Goal: Transaction & Acquisition: Obtain resource

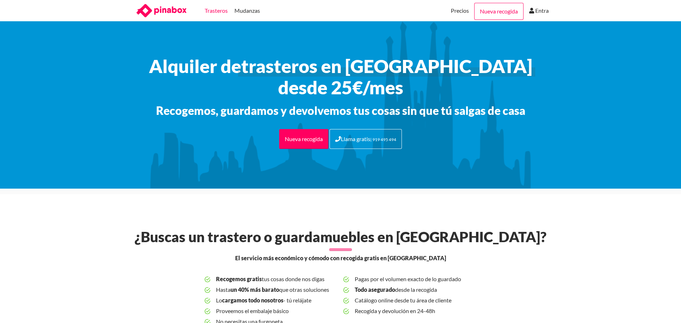
click at [220, 9] on link "Trasteros" at bounding box center [216, 10] width 23 height 21
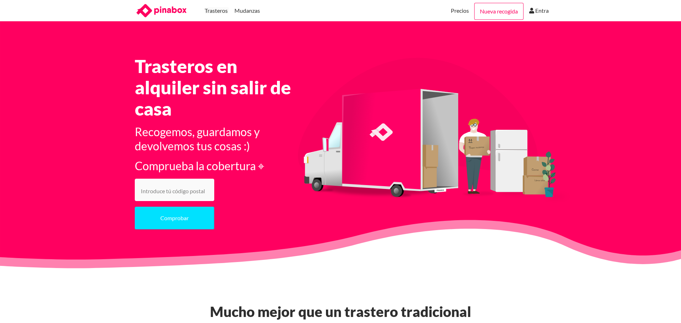
click at [159, 195] on input "number" at bounding box center [174, 190] width 79 height 22
type input "08001"
click at [155, 218] on button "Comprobar" at bounding box center [174, 218] width 79 height 23
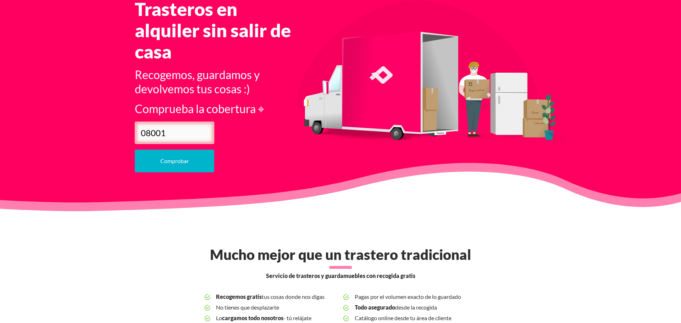
scroll to position [10, 0]
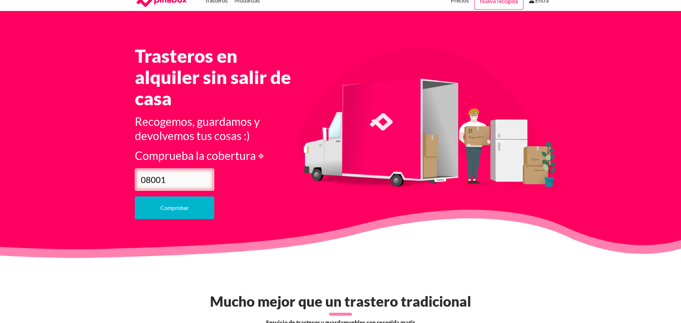
click at [190, 205] on button "Comprobar" at bounding box center [174, 207] width 79 height 23
